Goal: Information Seeking & Learning: Learn about a topic

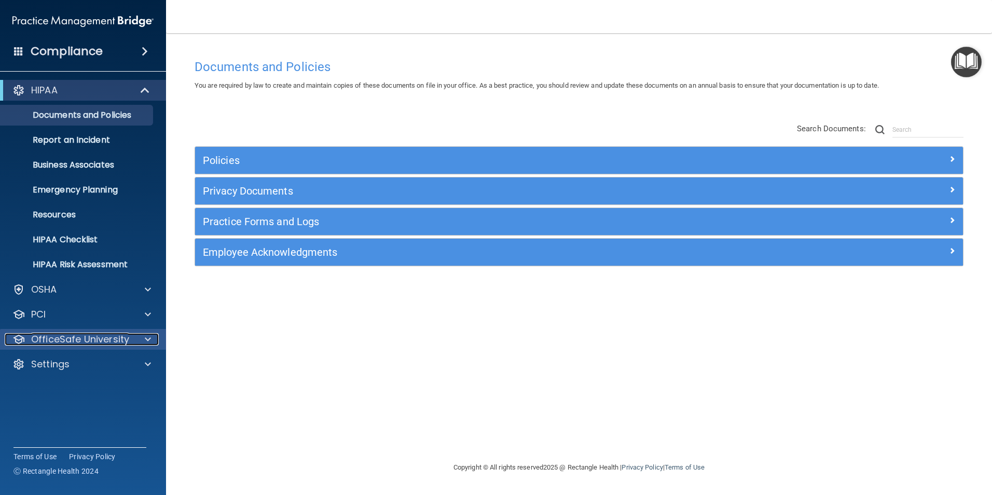
click at [88, 337] on p "OfficeSafe University" at bounding box center [80, 339] width 98 height 12
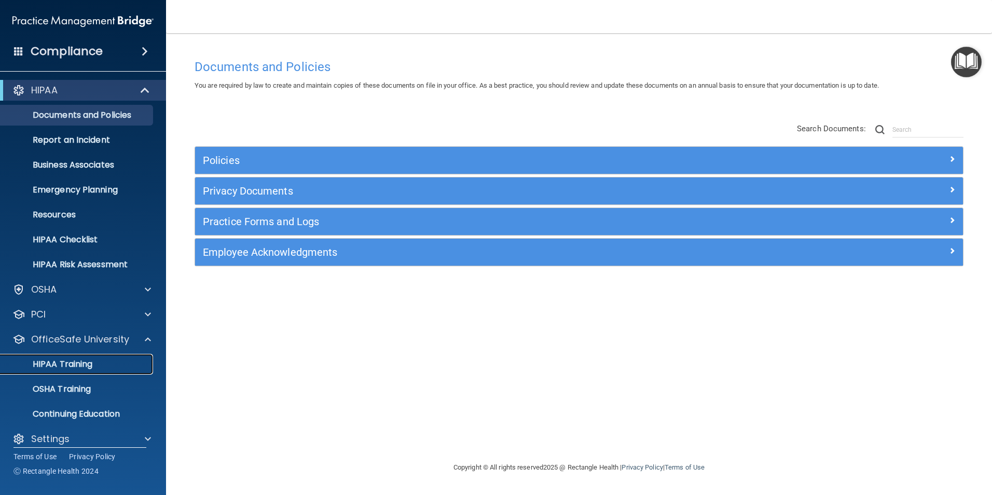
click at [84, 367] on p "HIPAA Training" at bounding box center [50, 364] width 86 height 10
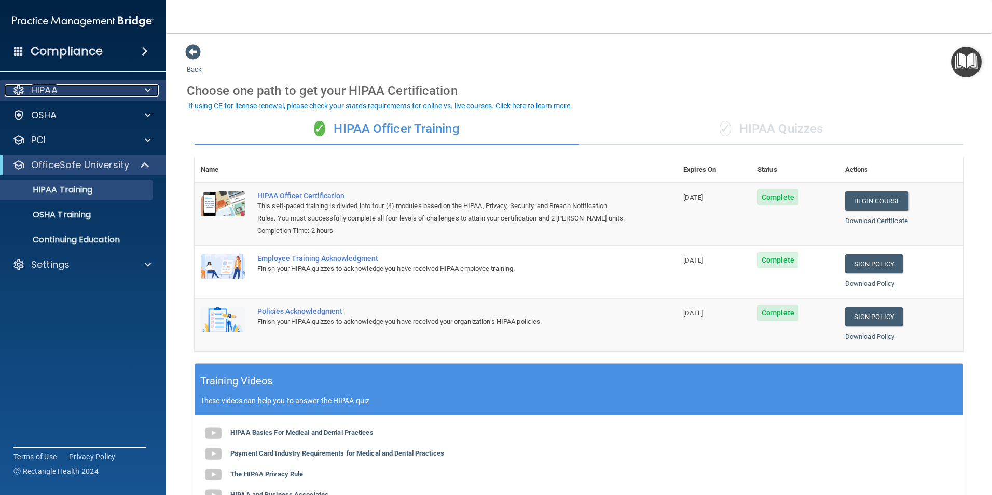
click at [63, 93] on div "HIPAA" at bounding box center [69, 90] width 129 height 12
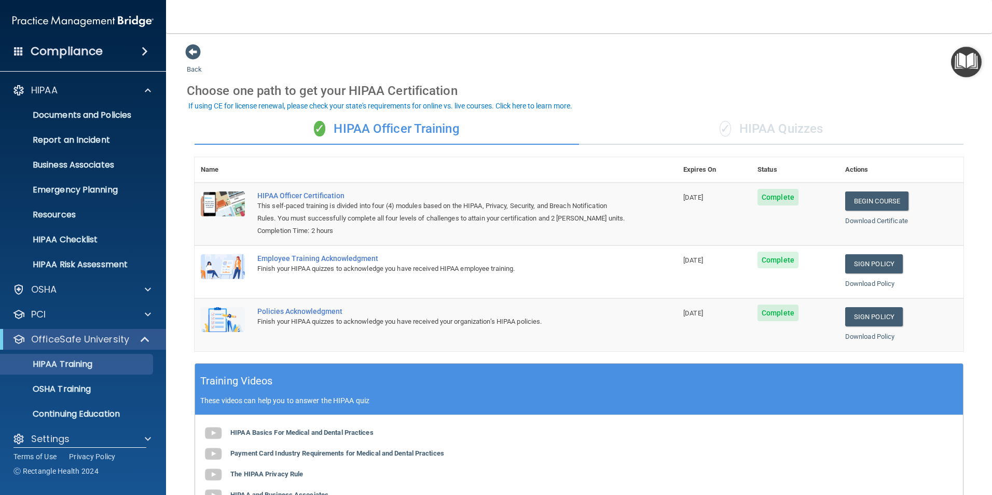
click at [81, 49] on h4 "Compliance" at bounding box center [67, 51] width 72 height 15
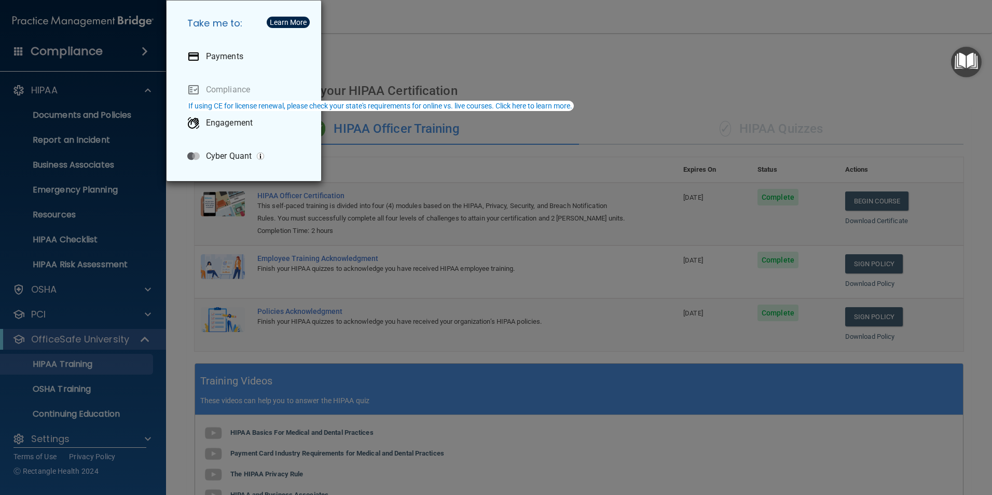
click at [86, 18] on div "Take me to: Payments Compliance Engagement Cyber Quant" at bounding box center [496, 247] width 992 height 495
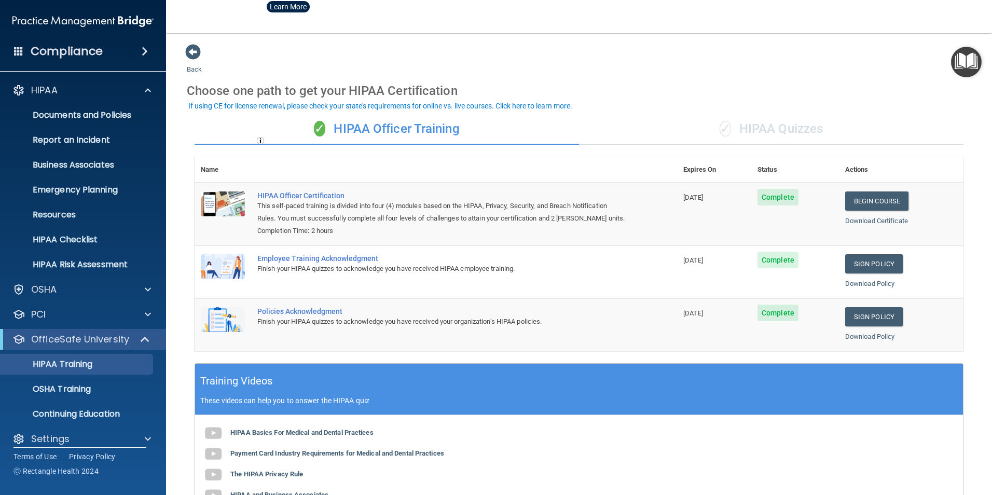
click at [82, 21] on img at bounding box center [82, 21] width 141 height 21
click at [124, 21] on img at bounding box center [82, 21] width 141 height 21
click at [75, 23] on img at bounding box center [82, 21] width 141 height 21
click at [193, 53] on span at bounding box center [193, 52] width 16 height 16
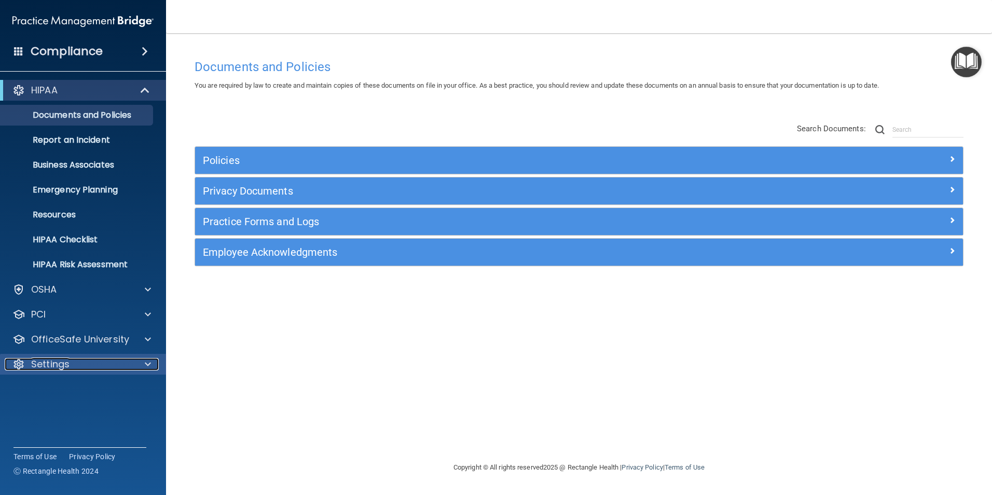
click at [154, 367] on div at bounding box center [146, 364] width 26 height 12
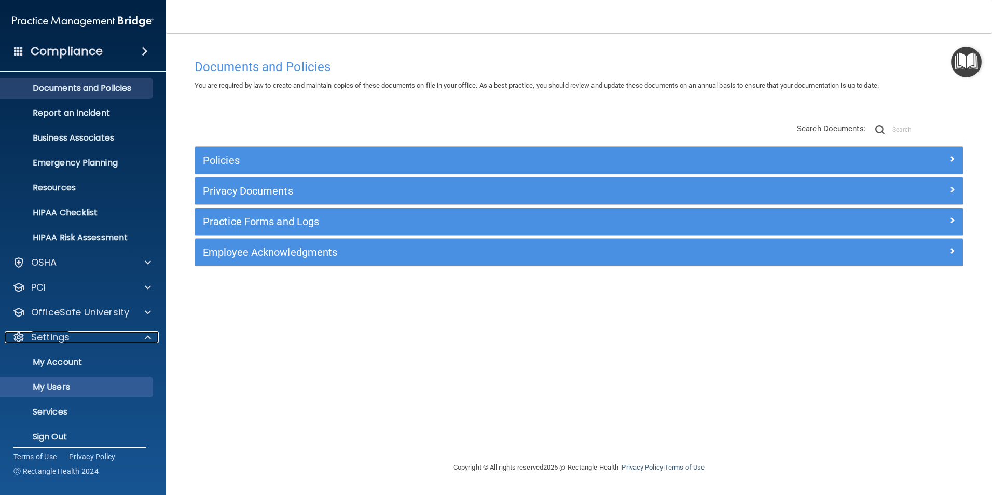
scroll to position [35, 0]
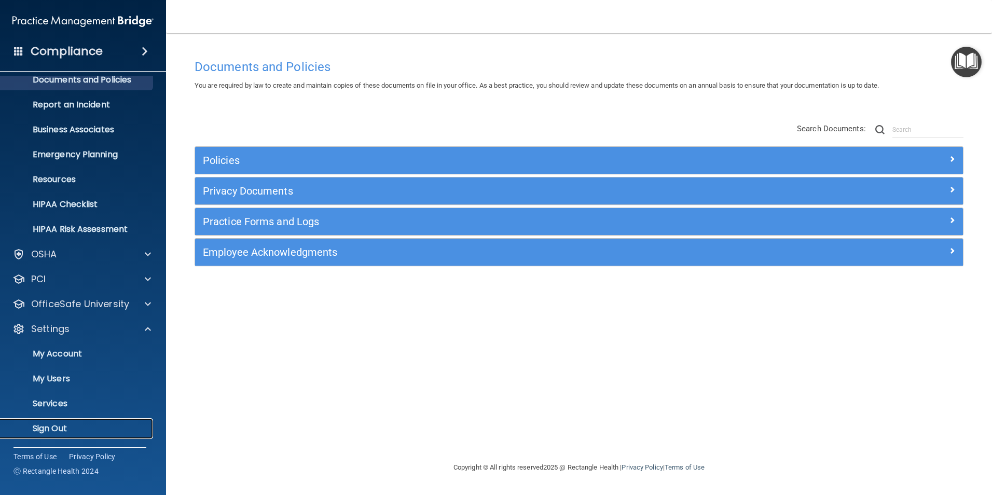
click at [60, 426] on p "Sign Out" at bounding box center [78, 428] width 142 height 10
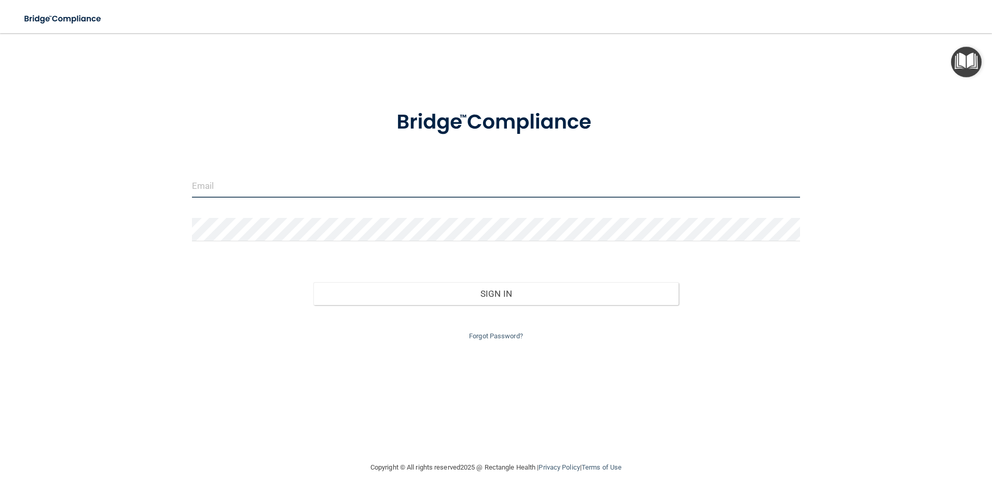
type input "[EMAIL_ADDRESS][PERSON_NAME][DOMAIN_NAME]"
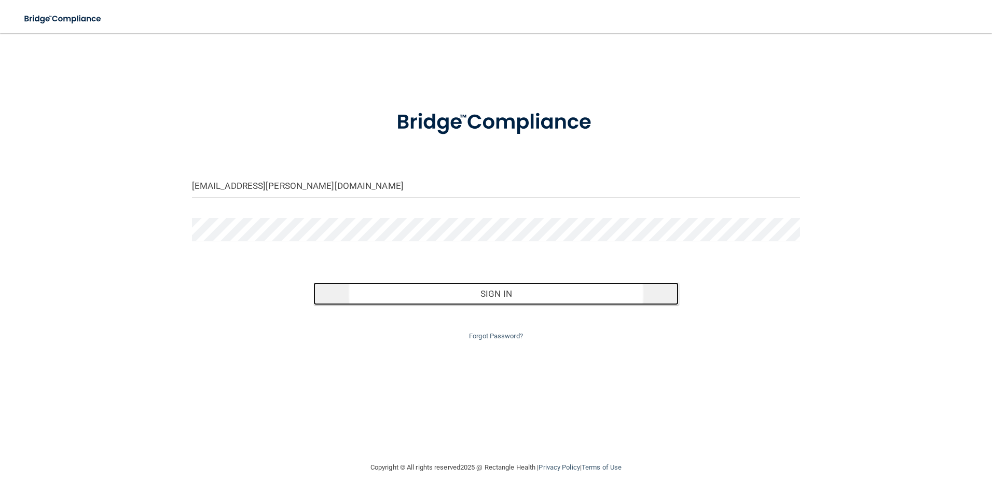
click at [568, 284] on button "Sign In" at bounding box center [495, 293] width 365 height 23
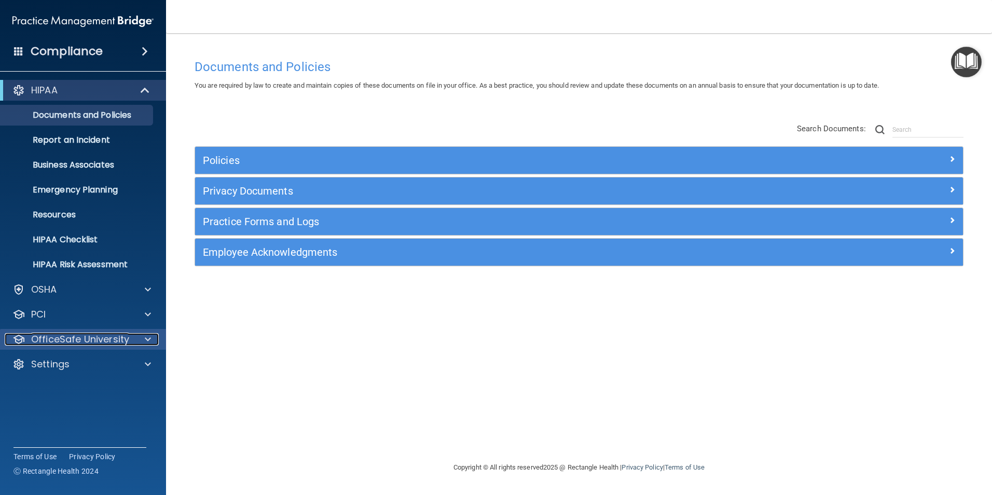
click at [76, 336] on p "OfficeSafe University" at bounding box center [80, 339] width 98 height 12
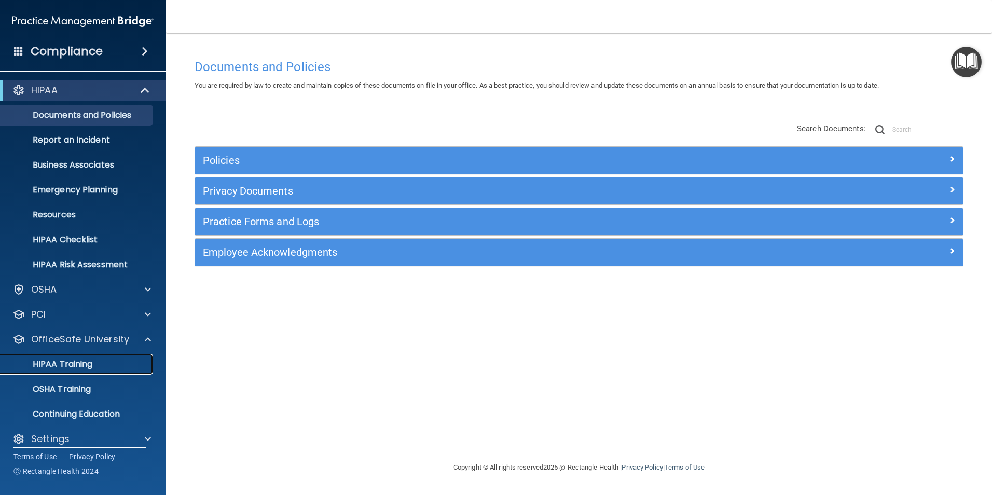
click at [70, 370] on link "HIPAA Training" at bounding box center [71, 364] width 163 height 21
